Goal: Information Seeking & Learning: Learn about a topic

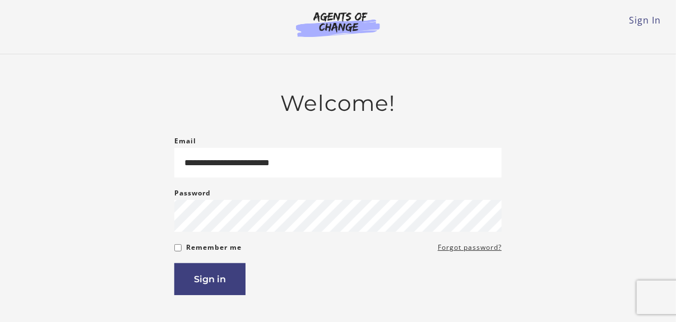
type input "**********"
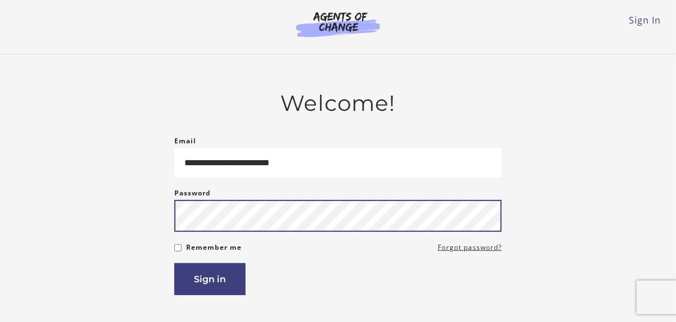
click at [174, 263] on button "Sign in" at bounding box center [209, 279] width 71 height 32
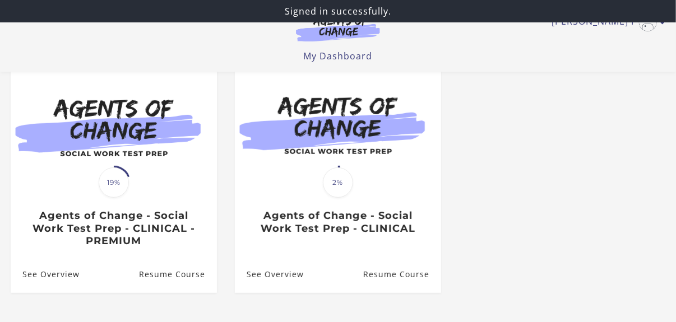
scroll to position [168, 0]
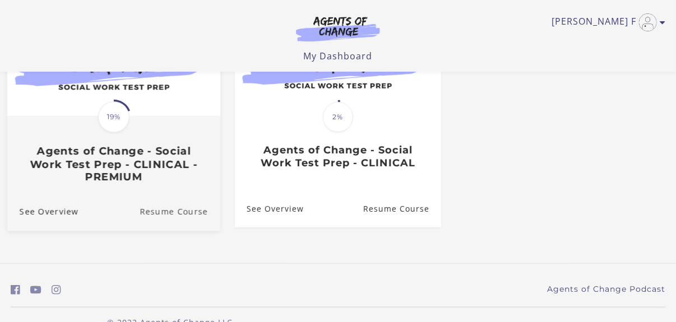
click at [170, 216] on link "Resume Course" at bounding box center [180, 212] width 81 height 38
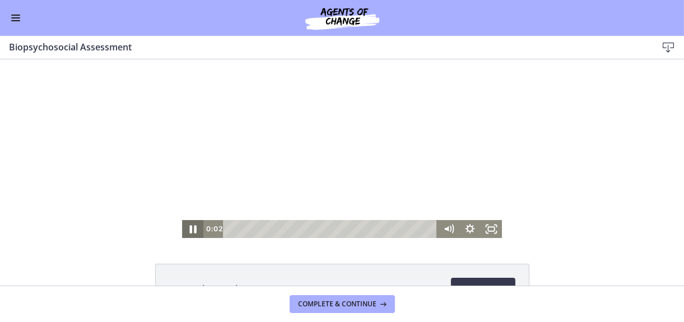
click at [186, 229] on icon "Pause" at bounding box center [193, 228] width 26 height 21
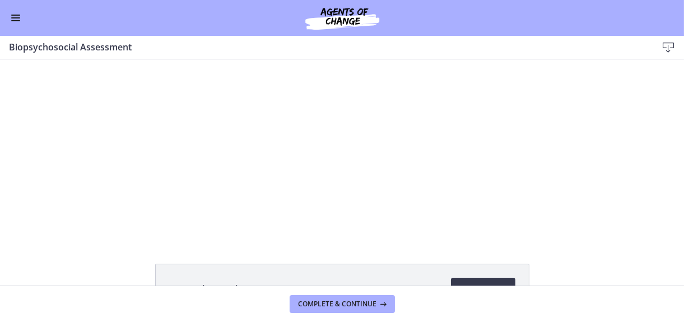
click at [16, 17] on span "Enable menu" at bounding box center [15, 17] width 9 height 1
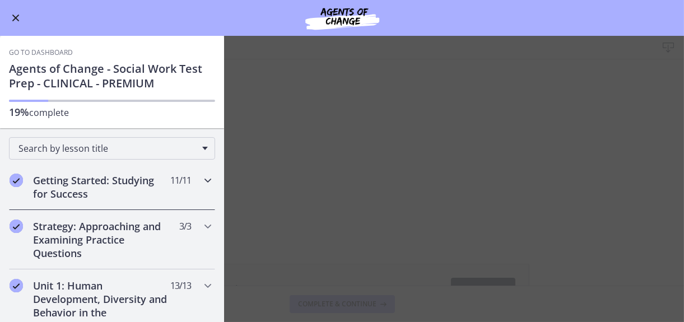
click at [17, 178] on icon "Completed" at bounding box center [16, 180] width 13 height 13
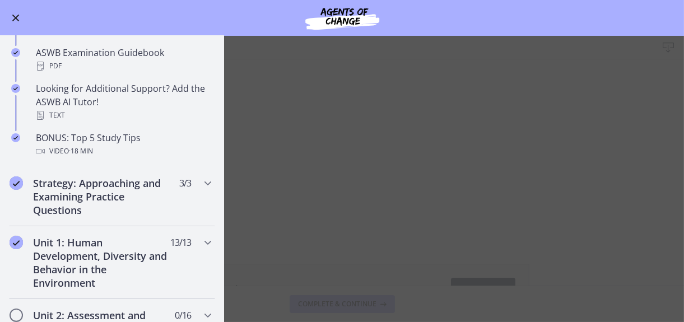
scroll to position [504, 0]
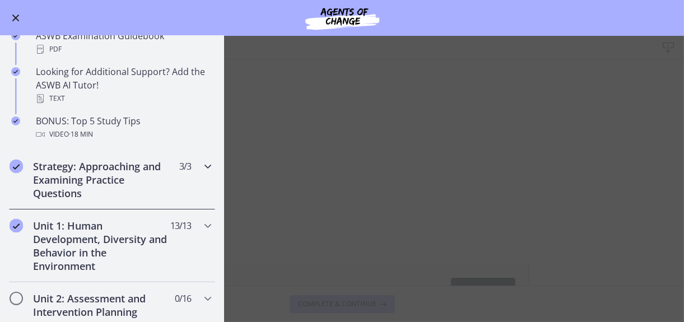
click at [16, 166] on icon "Completed" at bounding box center [16, 166] width 13 height 13
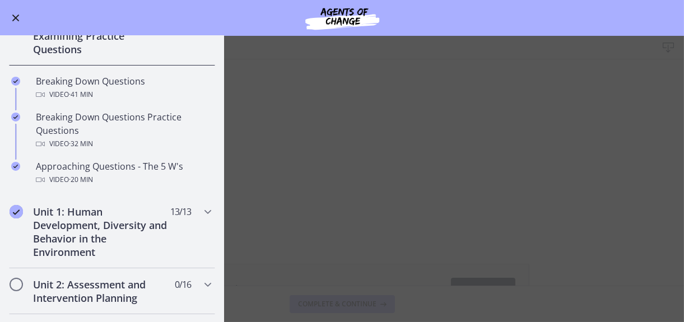
scroll to position [221, 0]
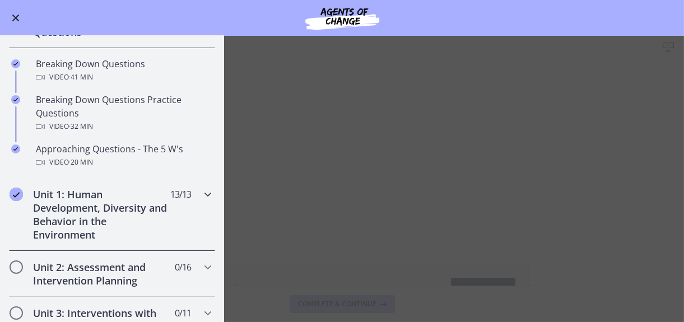
click at [17, 193] on icon "Completed" at bounding box center [16, 194] width 13 height 13
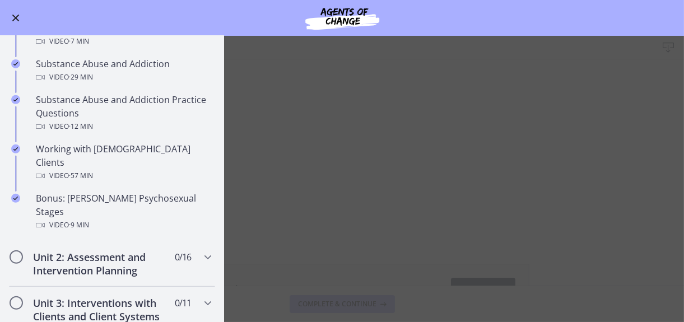
scroll to position [726, 0]
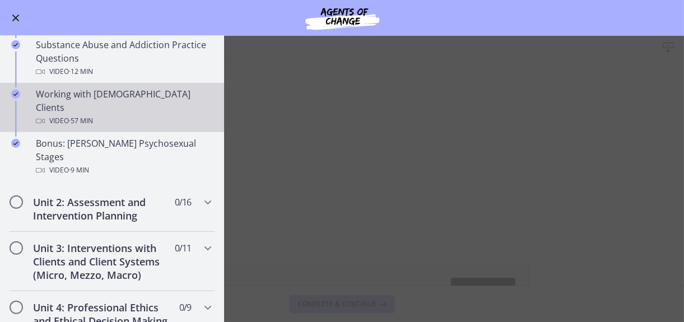
click at [93, 87] on div "Working with LGBTQ+ Clients Video · 57 min" at bounding box center [123, 107] width 175 height 40
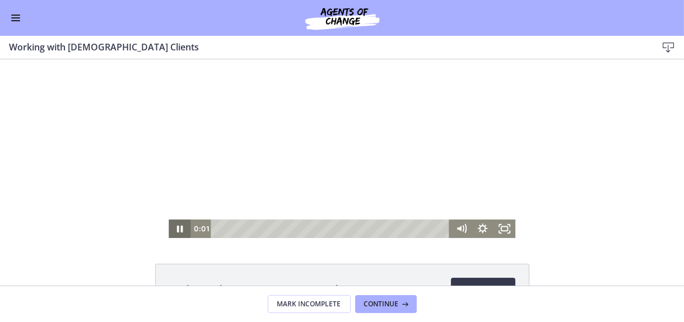
click at [175, 233] on icon "Pause" at bounding box center [180, 228] width 22 height 18
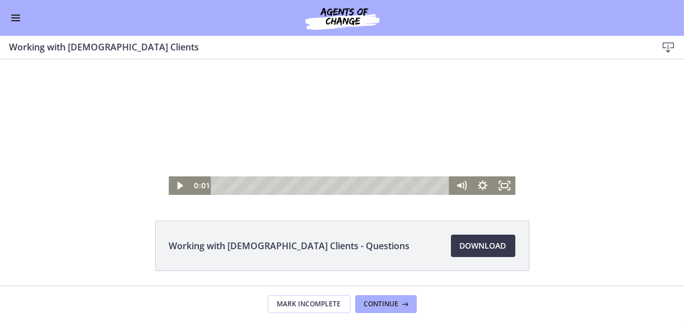
scroll to position [81, 0]
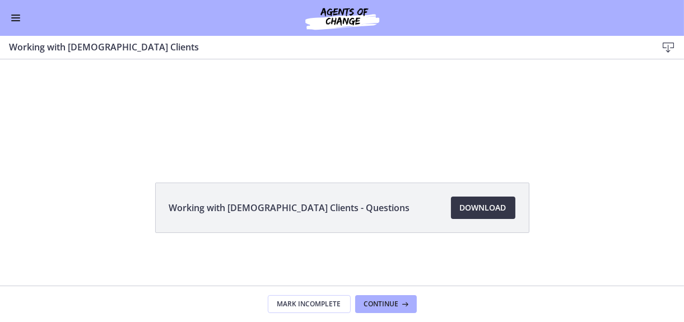
click at [473, 202] on span "Download Opens in a new window" at bounding box center [483, 207] width 47 height 13
click at [20, 17] on span "Enable menu" at bounding box center [15, 17] width 9 height 1
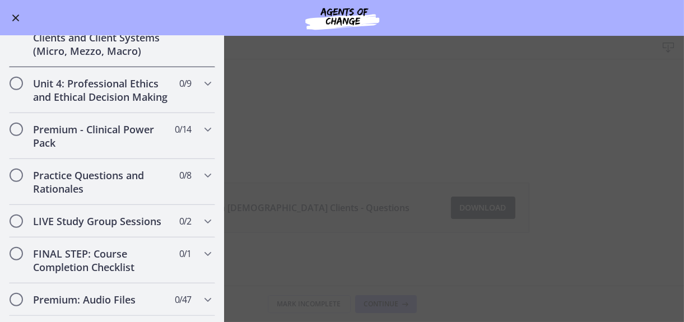
scroll to position [726, 0]
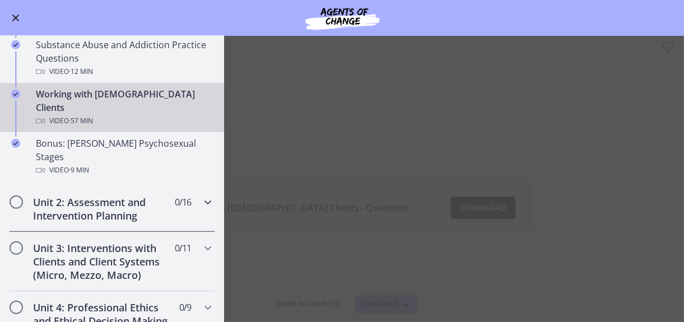
click at [201, 196] on icon "Chapters" at bounding box center [207, 202] width 13 height 13
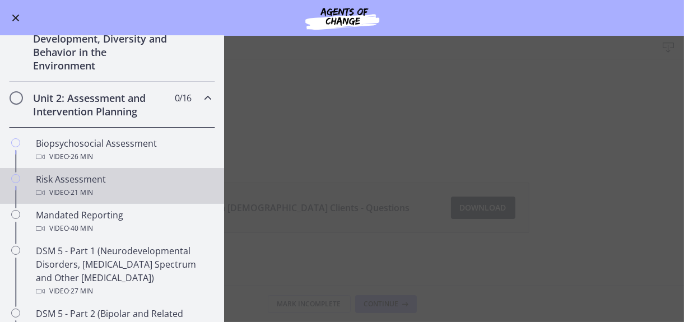
scroll to position [277, 0]
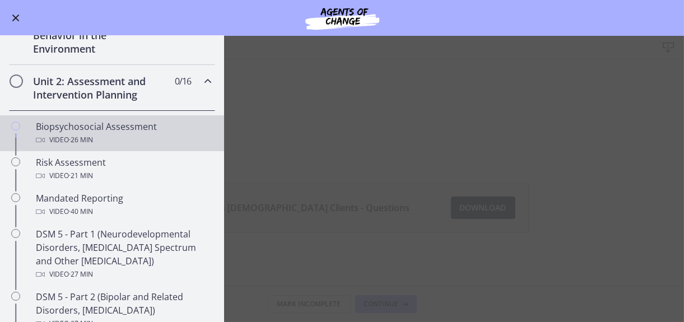
click at [91, 122] on div "Biopsychosocial Assessment Video · 26 min" at bounding box center [123, 133] width 175 height 27
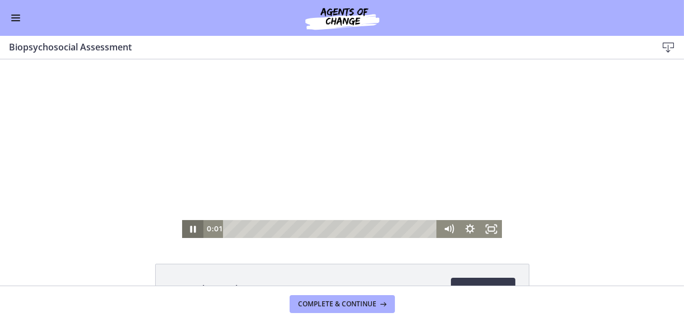
click at [185, 231] on icon "Pause" at bounding box center [192, 229] width 21 height 18
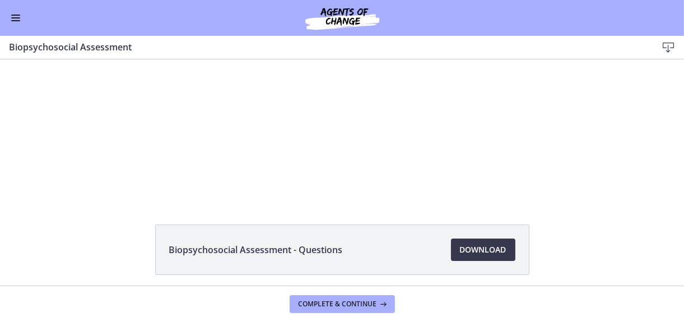
scroll to position [81, 0]
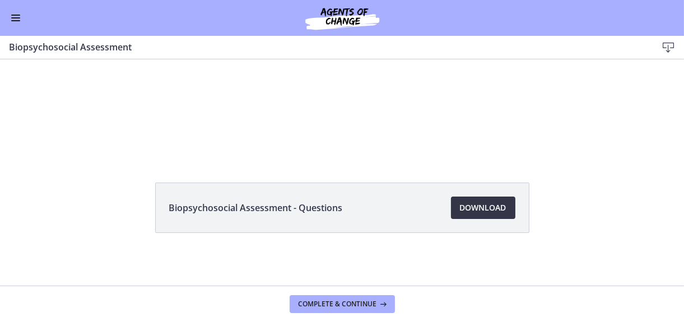
click at [463, 208] on span "Download Opens in a new window" at bounding box center [483, 207] width 47 height 13
click at [16, 19] on button "Enable menu" at bounding box center [15, 17] width 13 height 13
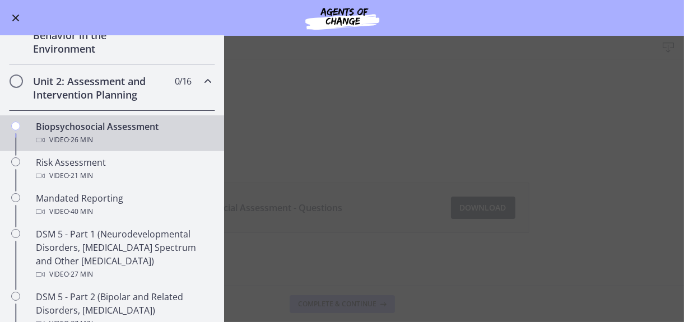
click at [15, 17] on span "Enable menu" at bounding box center [15, 18] width 7 height 7
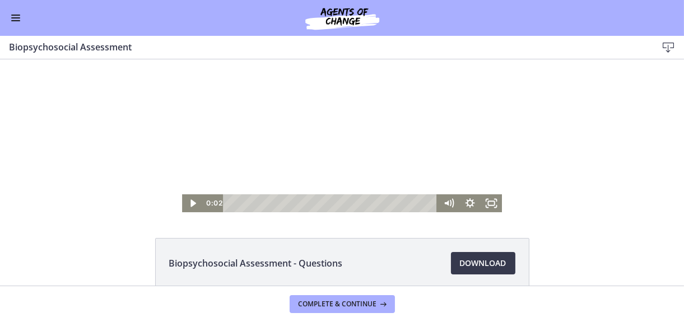
scroll to position [0, 0]
